Goal: Information Seeking & Learning: Learn about a topic

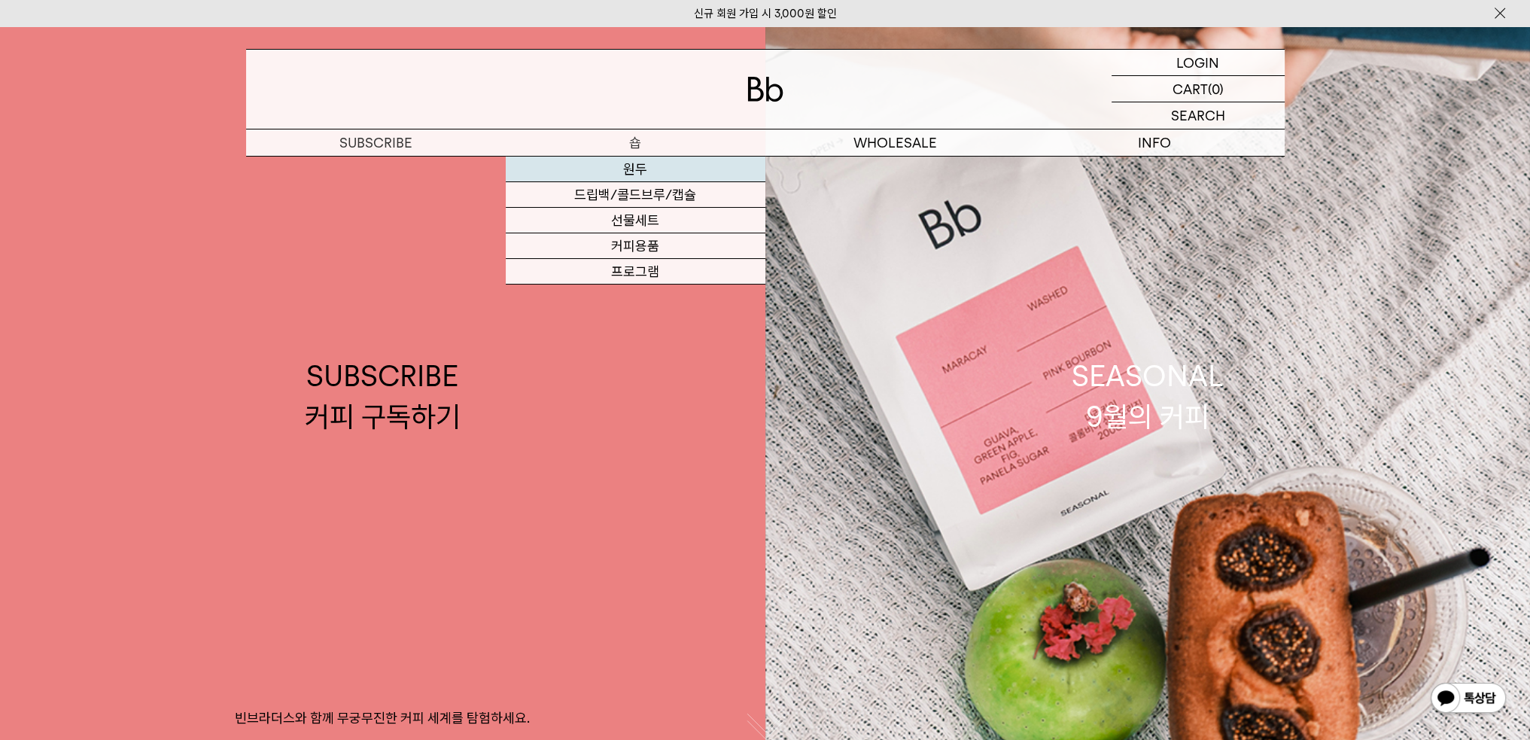
click at [662, 168] on link "원두" at bounding box center [636, 170] width 260 height 26
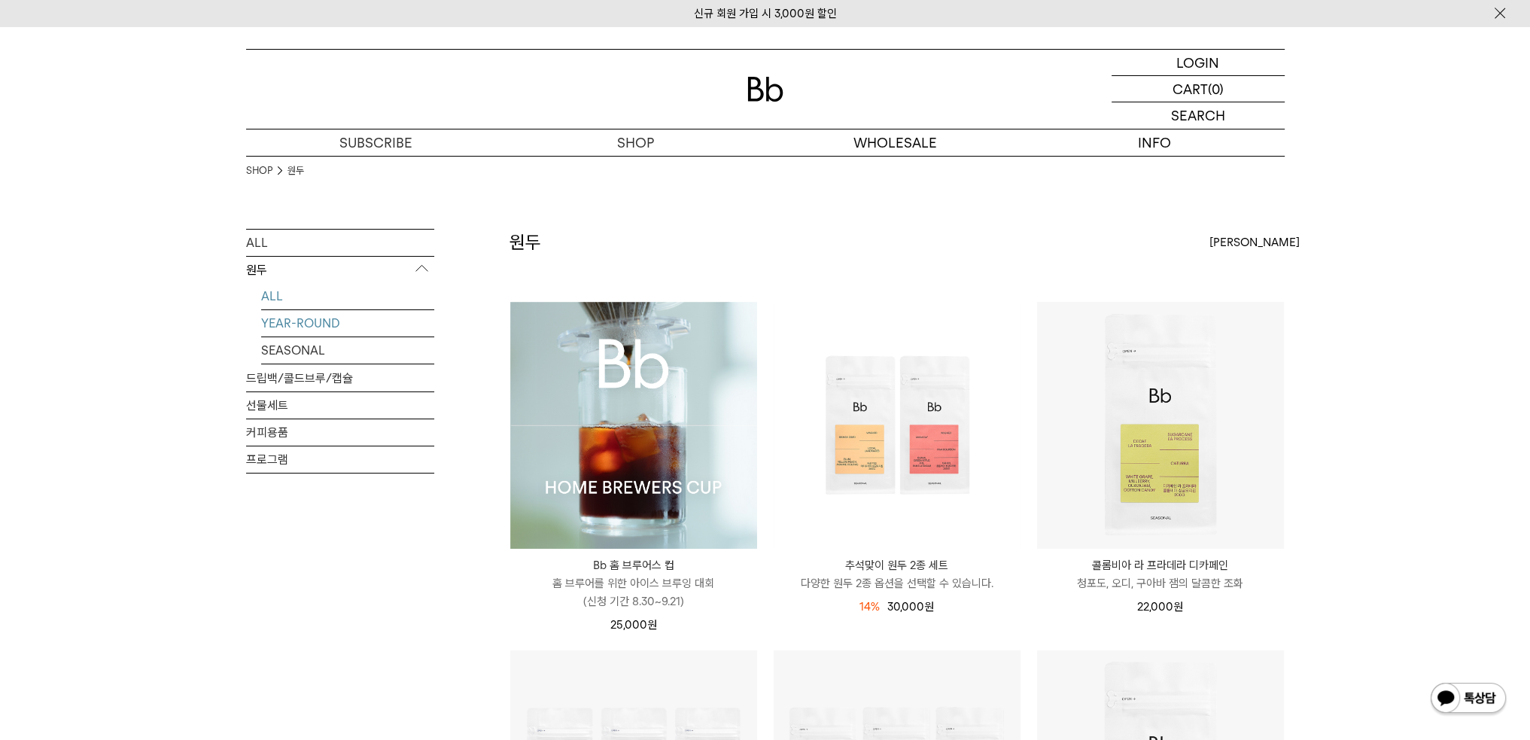
click at [328, 329] on link "YEAR-ROUND" at bounding box center [347, 323] width 173 height 26
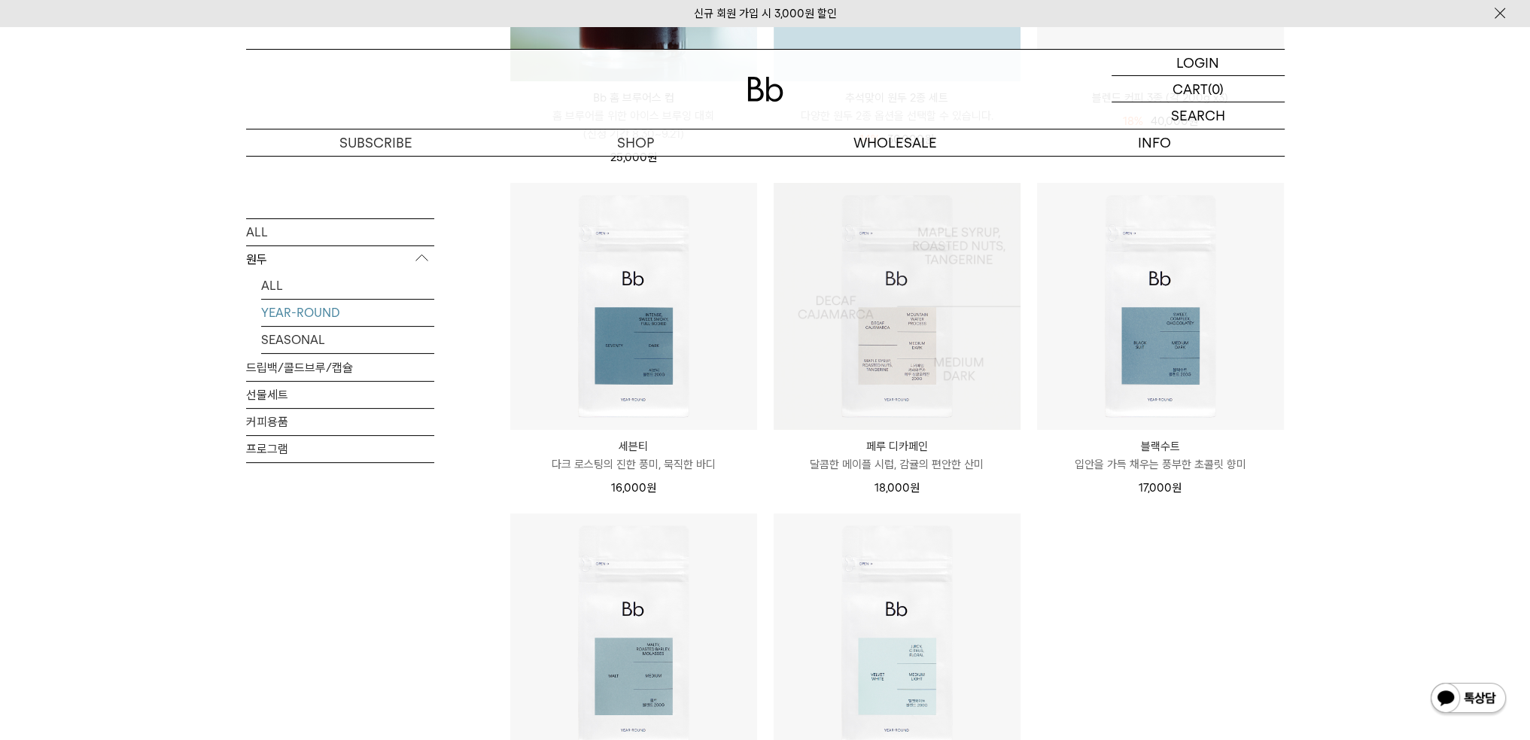
scroll to position [602, 0]
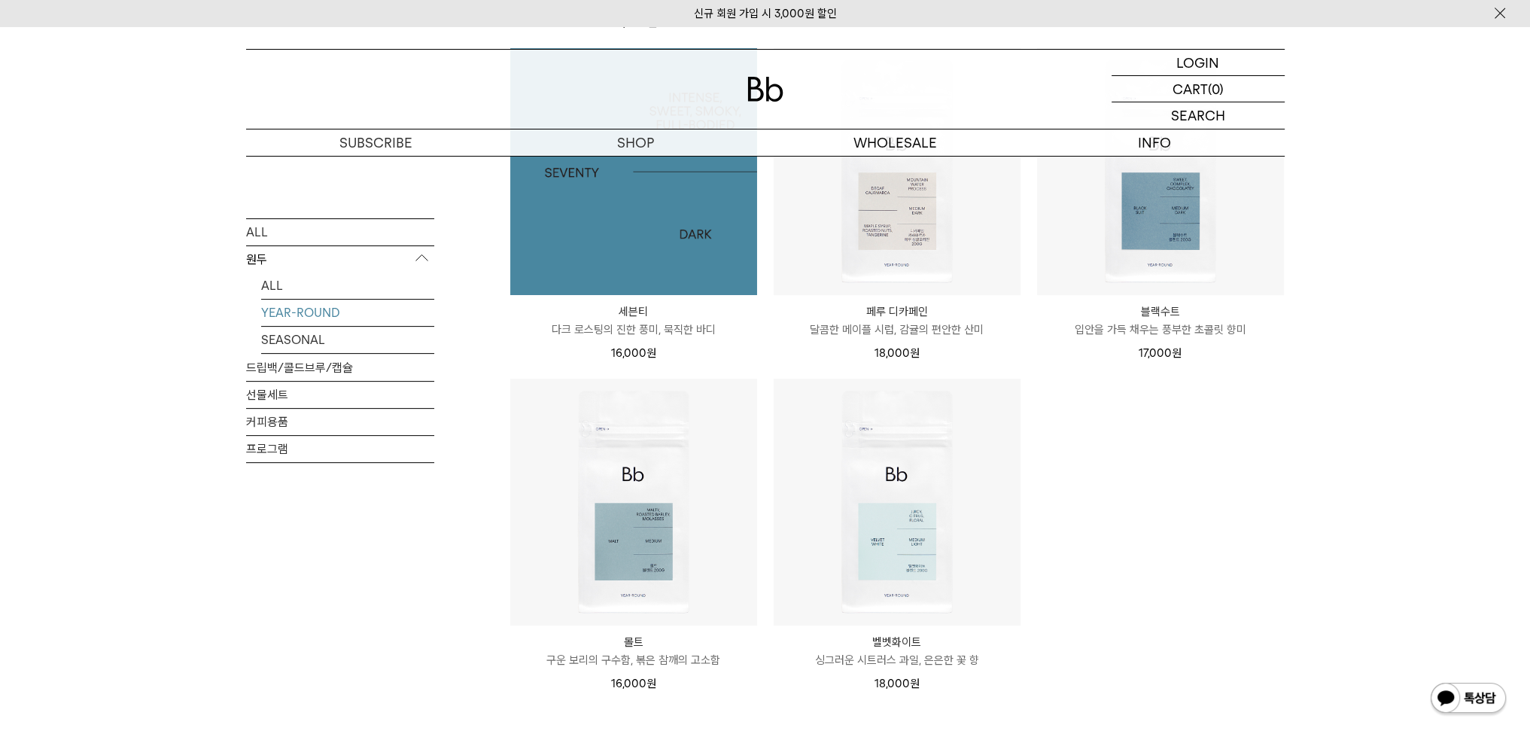
click at [636, 238] on img at bounding box center [633, 171] width 247 height 247
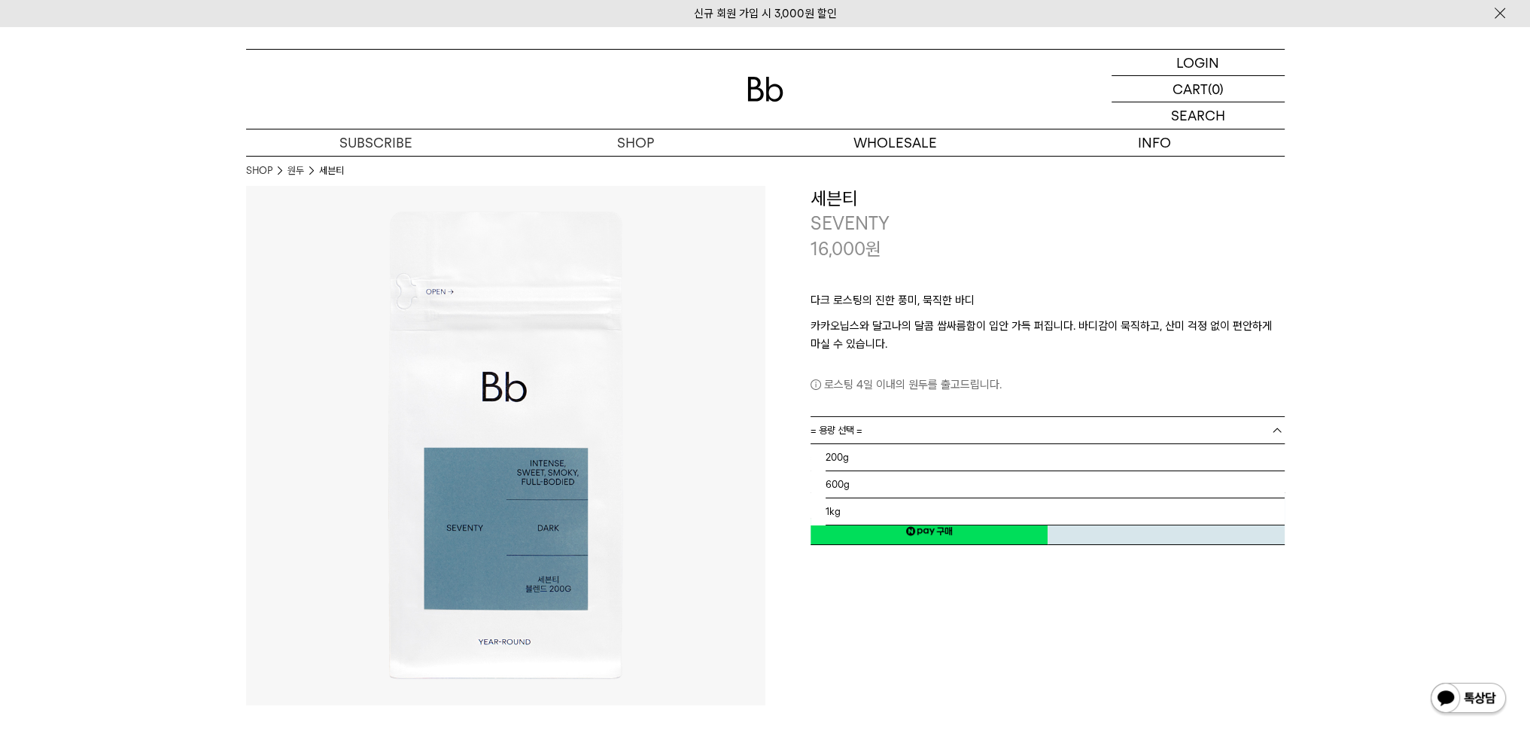
click at [903, 427] on link "= 용량 선택 =" at bounding box center [1048, 430] width 474 height 26
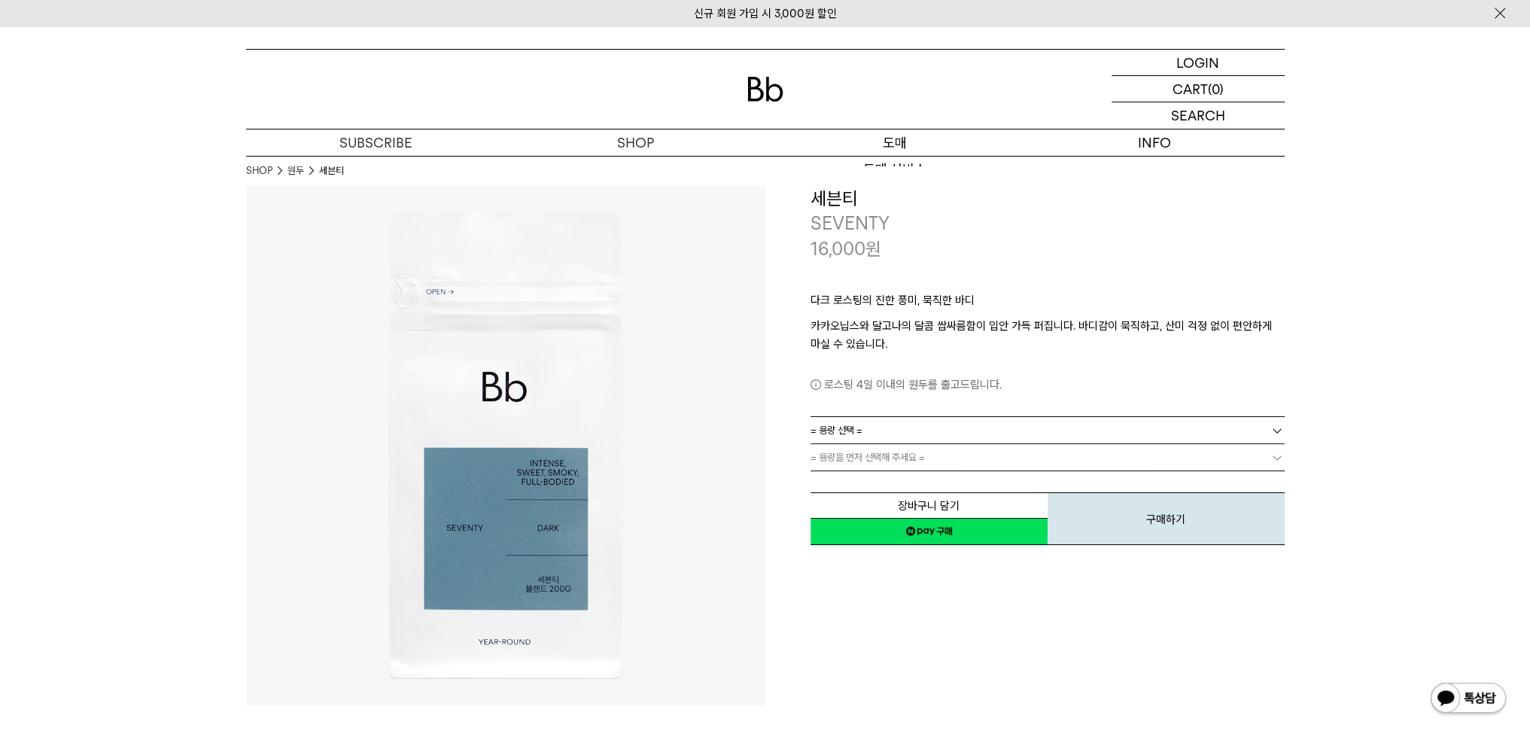
click at [909, 141] on p "도매" at bounding box center [895, 142] width 260 height 26
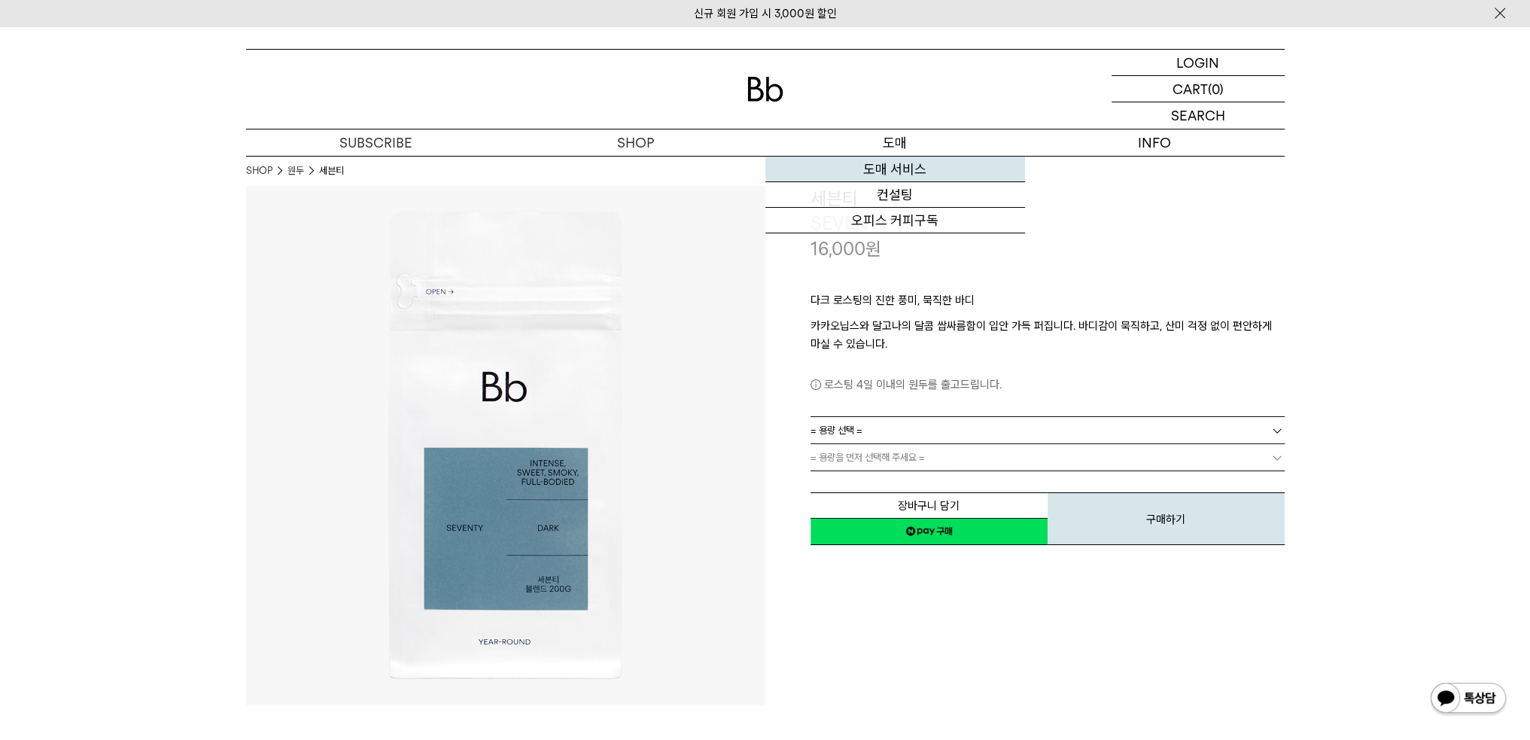
click at [905, 166] on link "도매 서비스" at bounding box center [895, 170] width 260 height 26
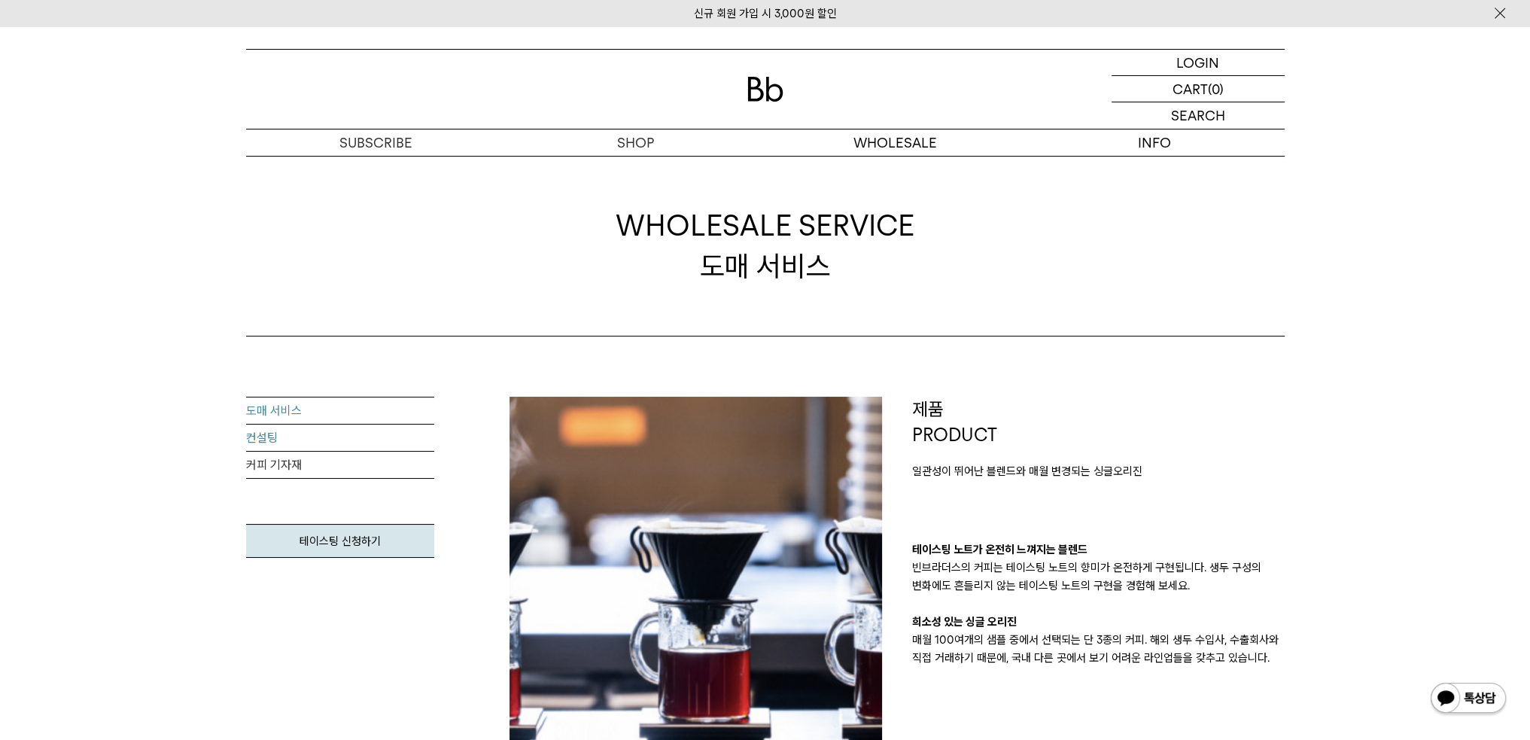
click at [336, 445] on link "컨설팅" at bounding box center [340, 437] width 188 height 27
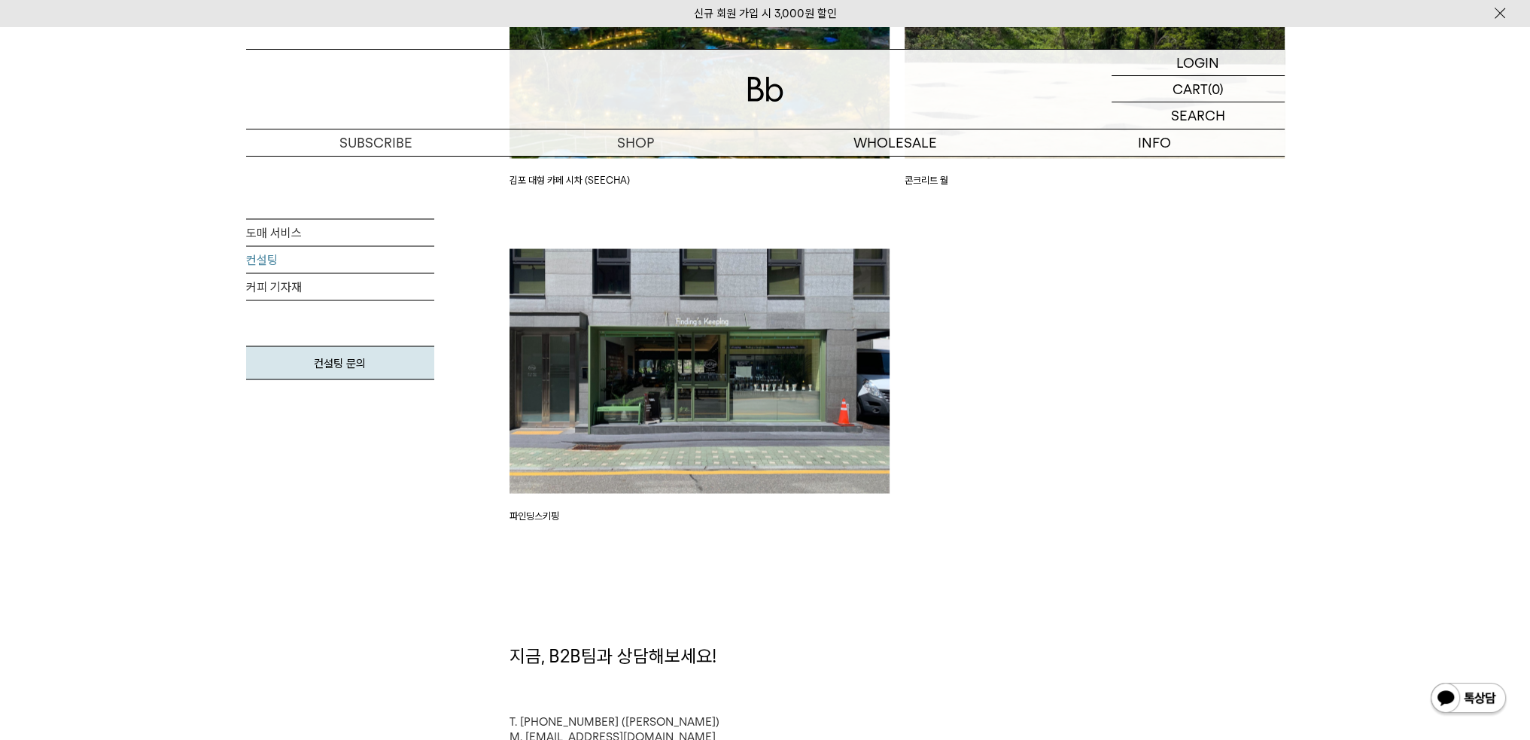
scroll to position [3532, 0]
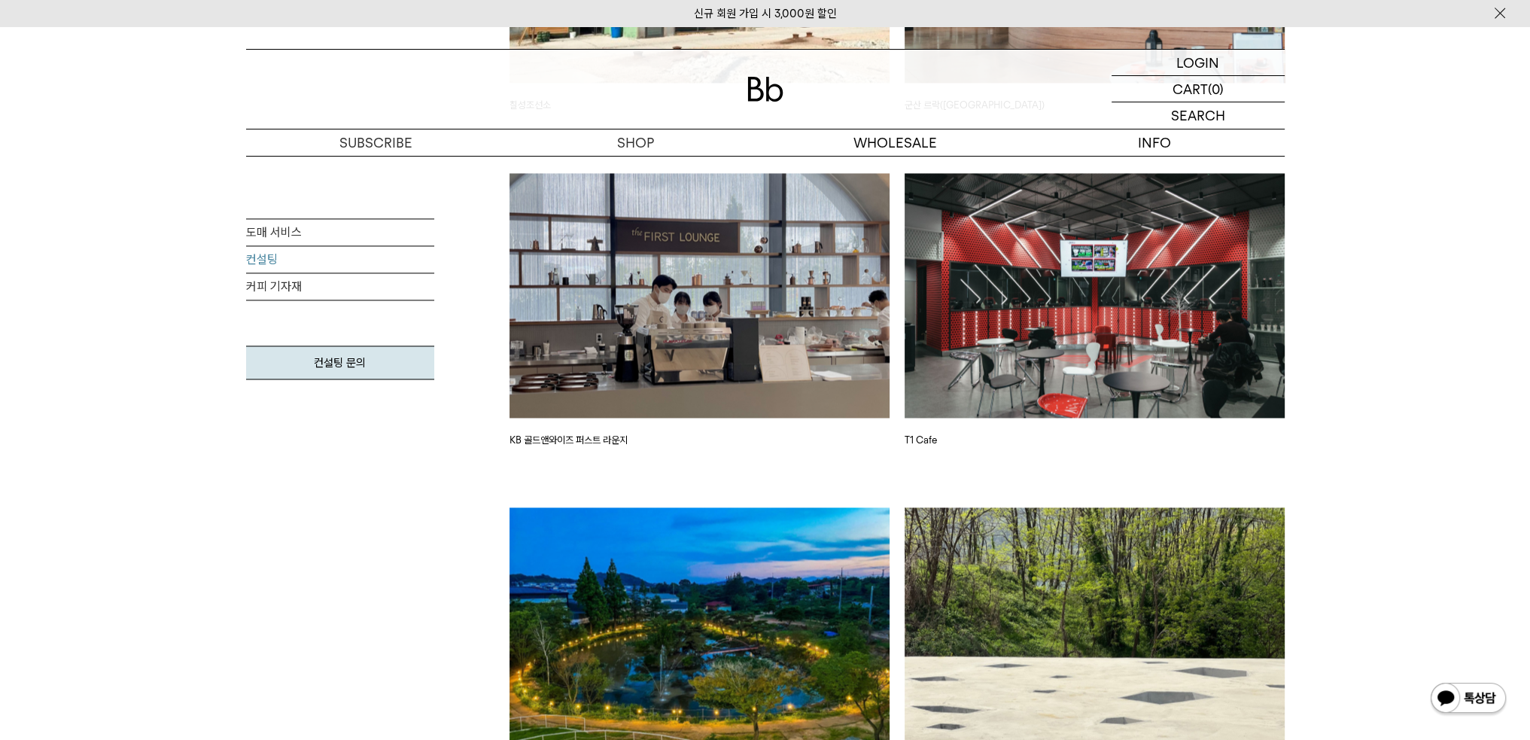
scroll to position [3005, 0]
